Goal: Information Seeking & Learning: Learn about a topic

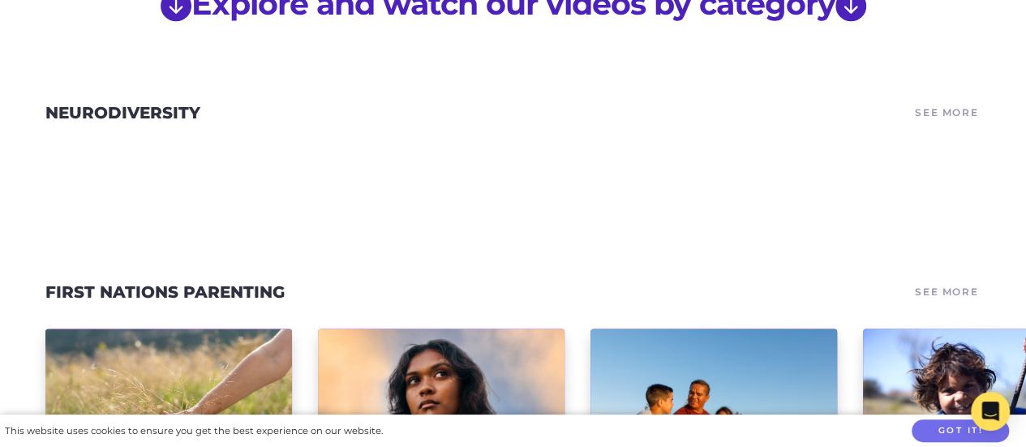
scroll to position [1298, 0]
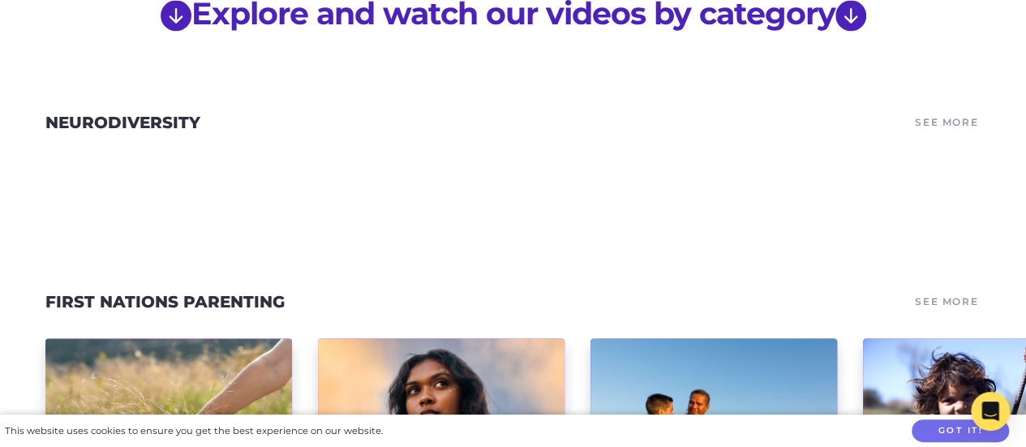
click at [962, 111] on link "See More" at bounding box center [947, 122] width 68 height 23
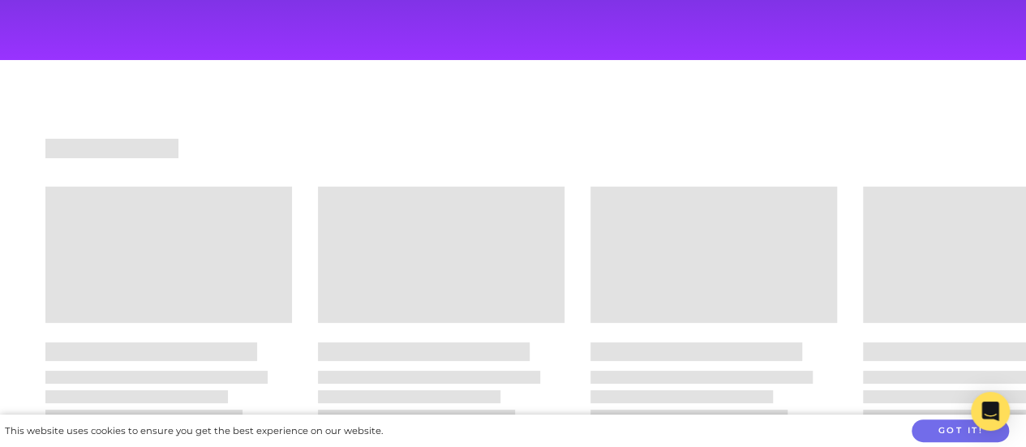
scroll to position [162, 0]
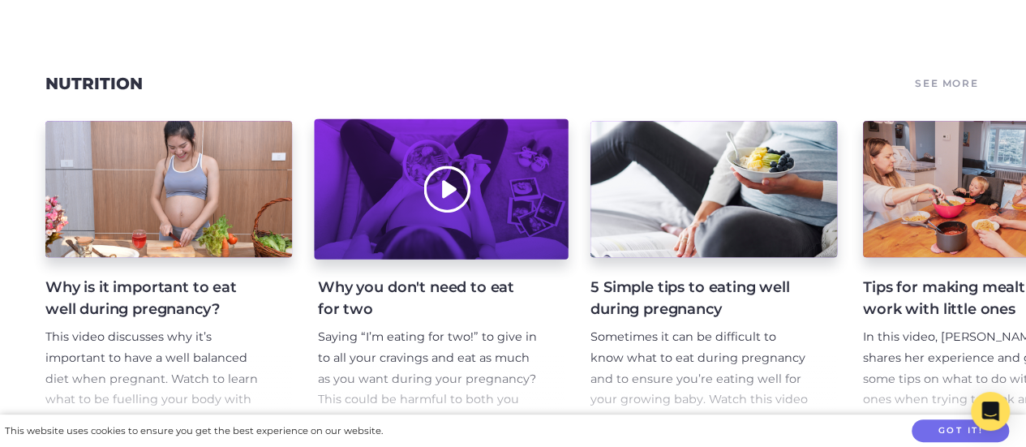
scroll to position [6815, 0]
